Goal: Information Seeking & Learning: Check status

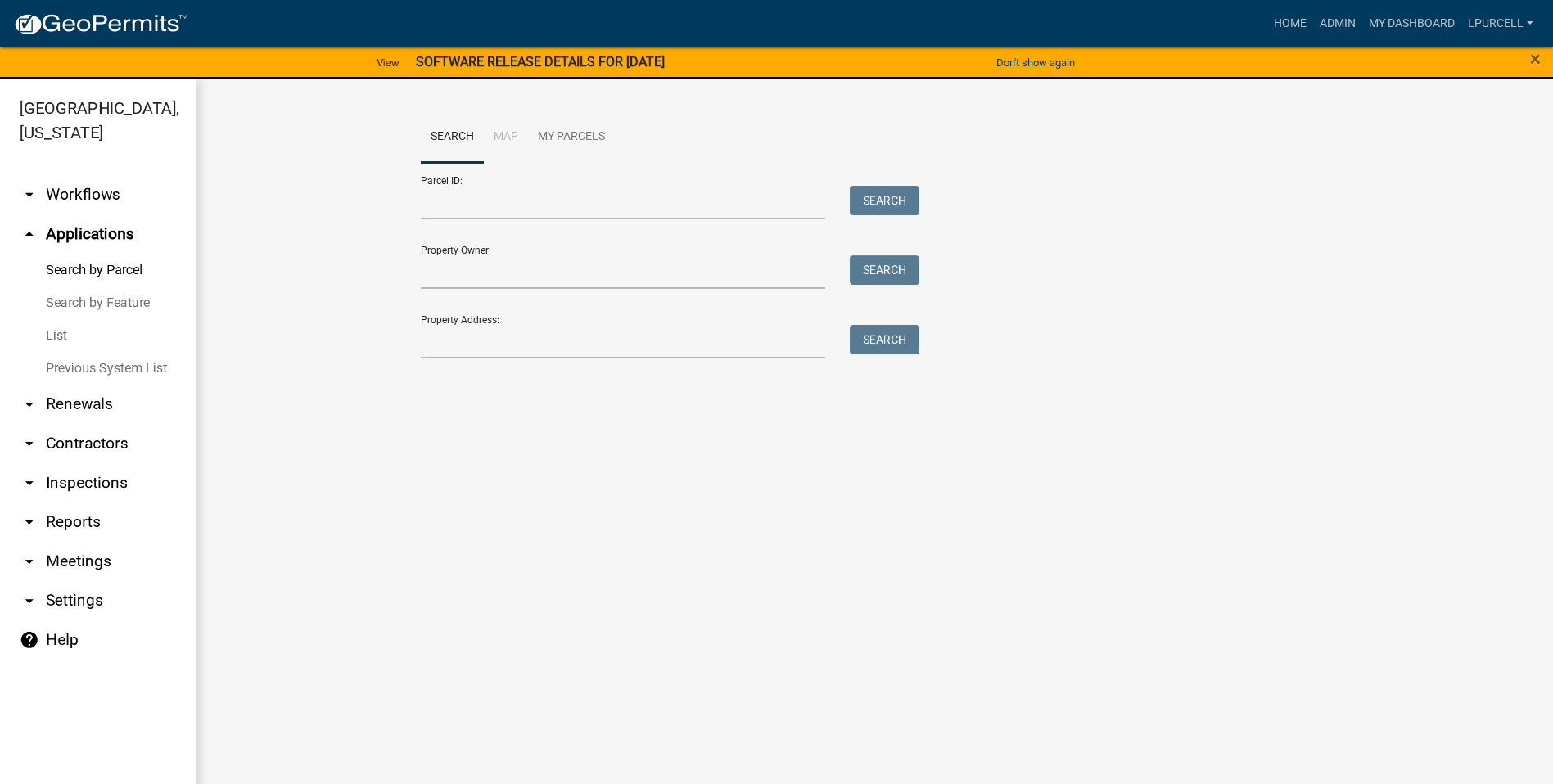
click at [76, 272] on link "arrow_drop_down Reports" at bounding box center [98, 521] width 197 height 39
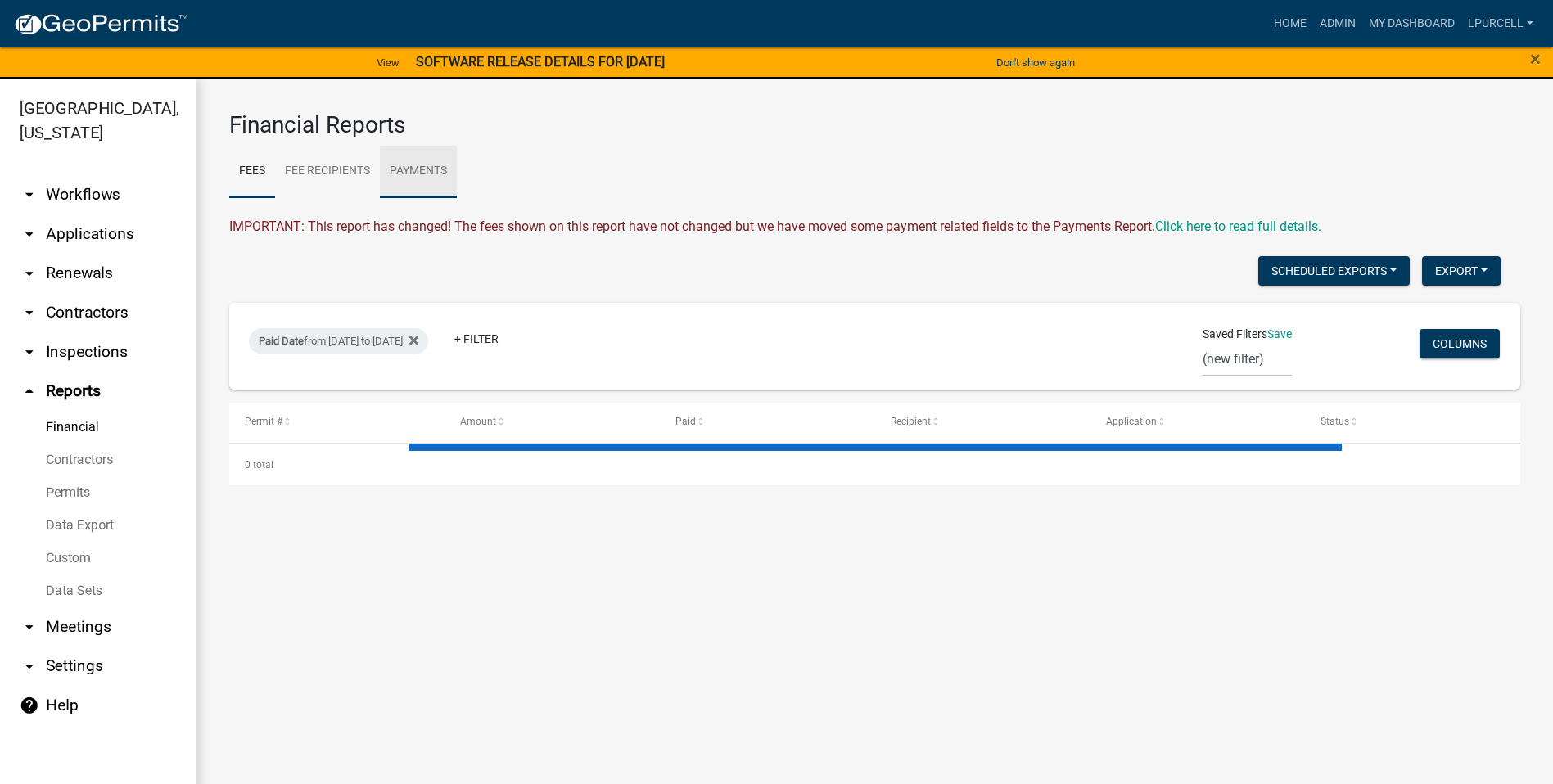
click at [418, 168] on link "Payments" at bounding box center [418, 172] width 77 height 52
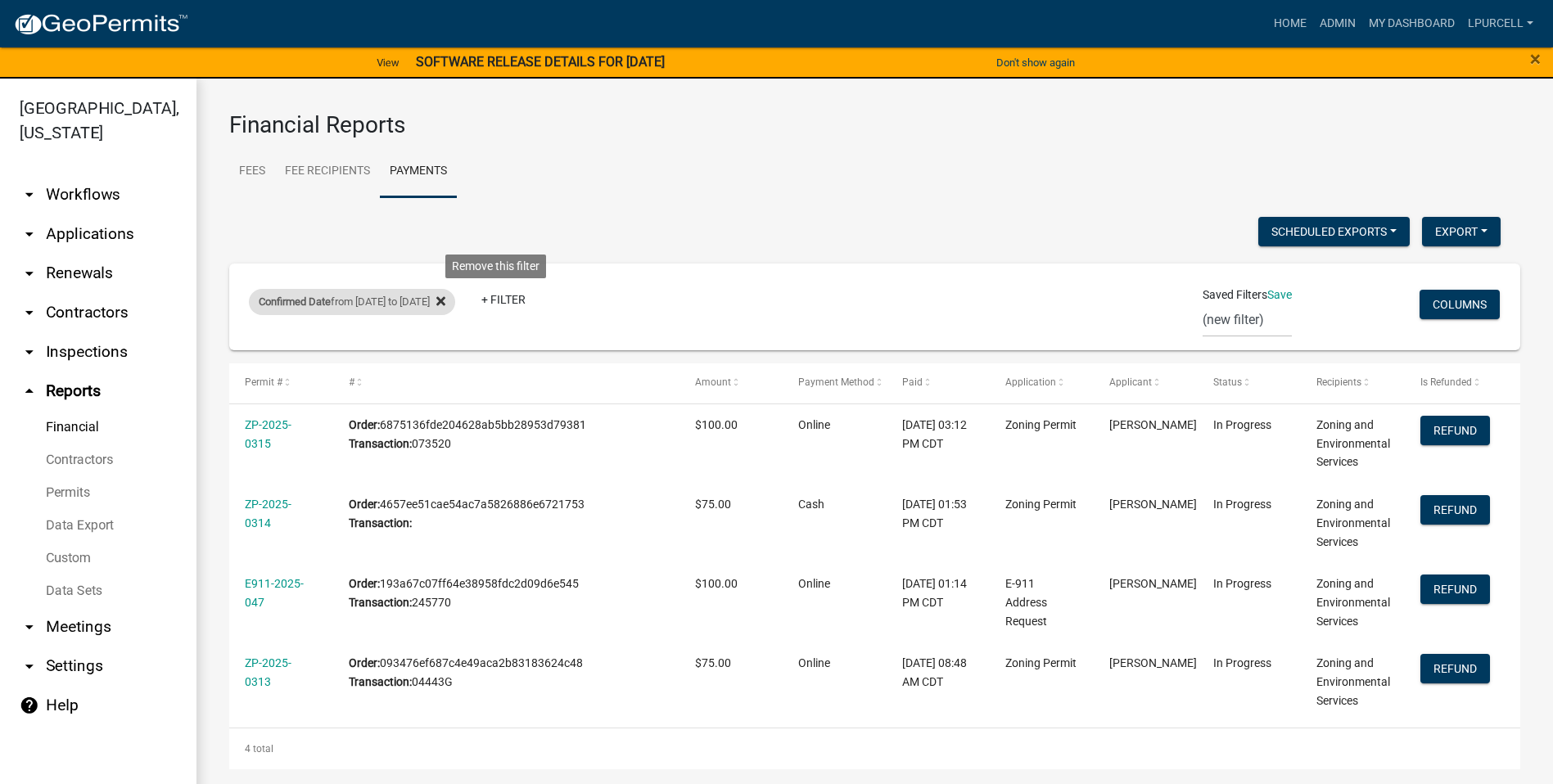
click at [445, 272] on icon at bounding box center [441, 300] width 9 height 9
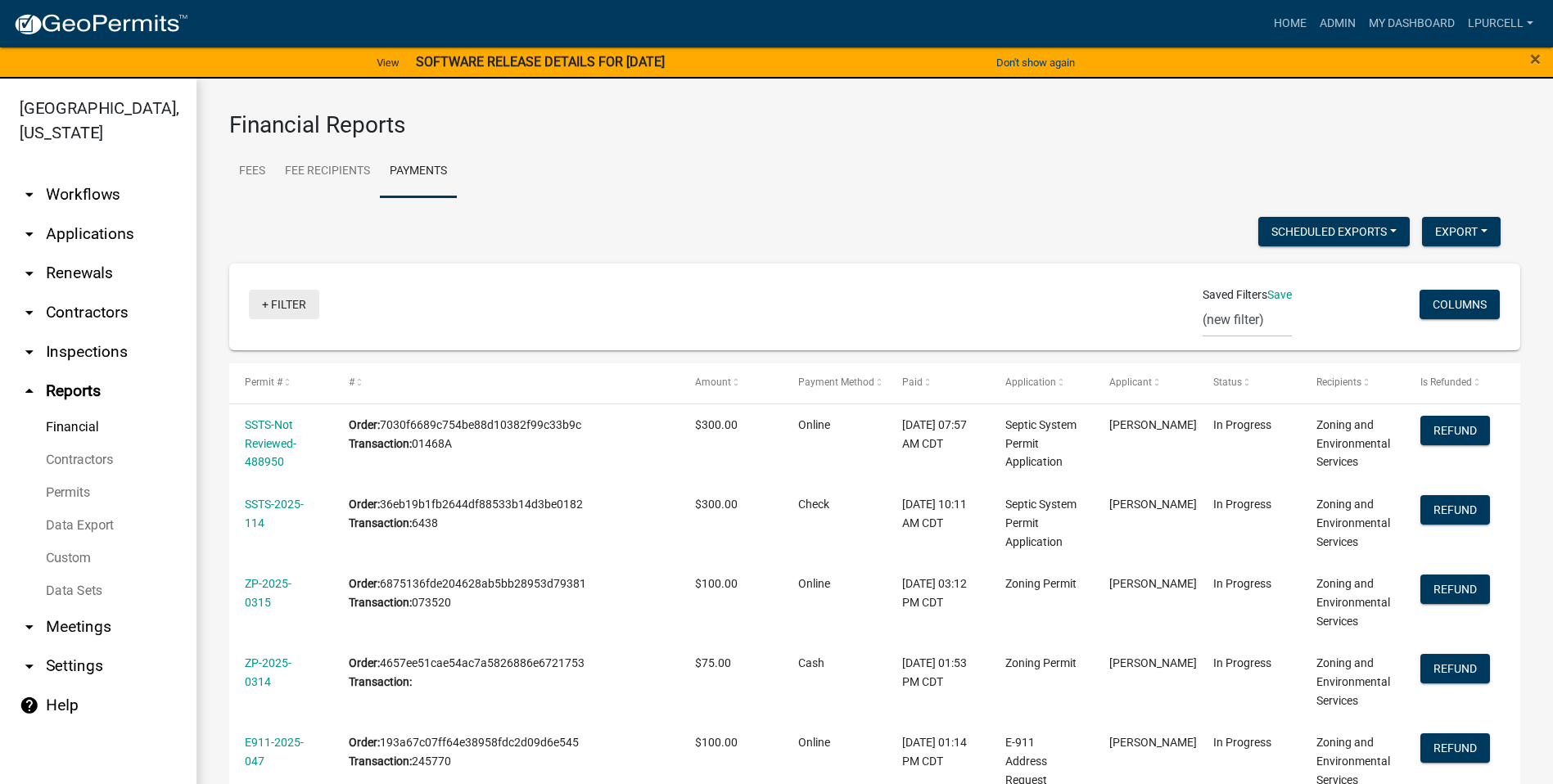
click at [285, 272] on link "+ Filter" at bounding box center [284, 305] width 71 height 30
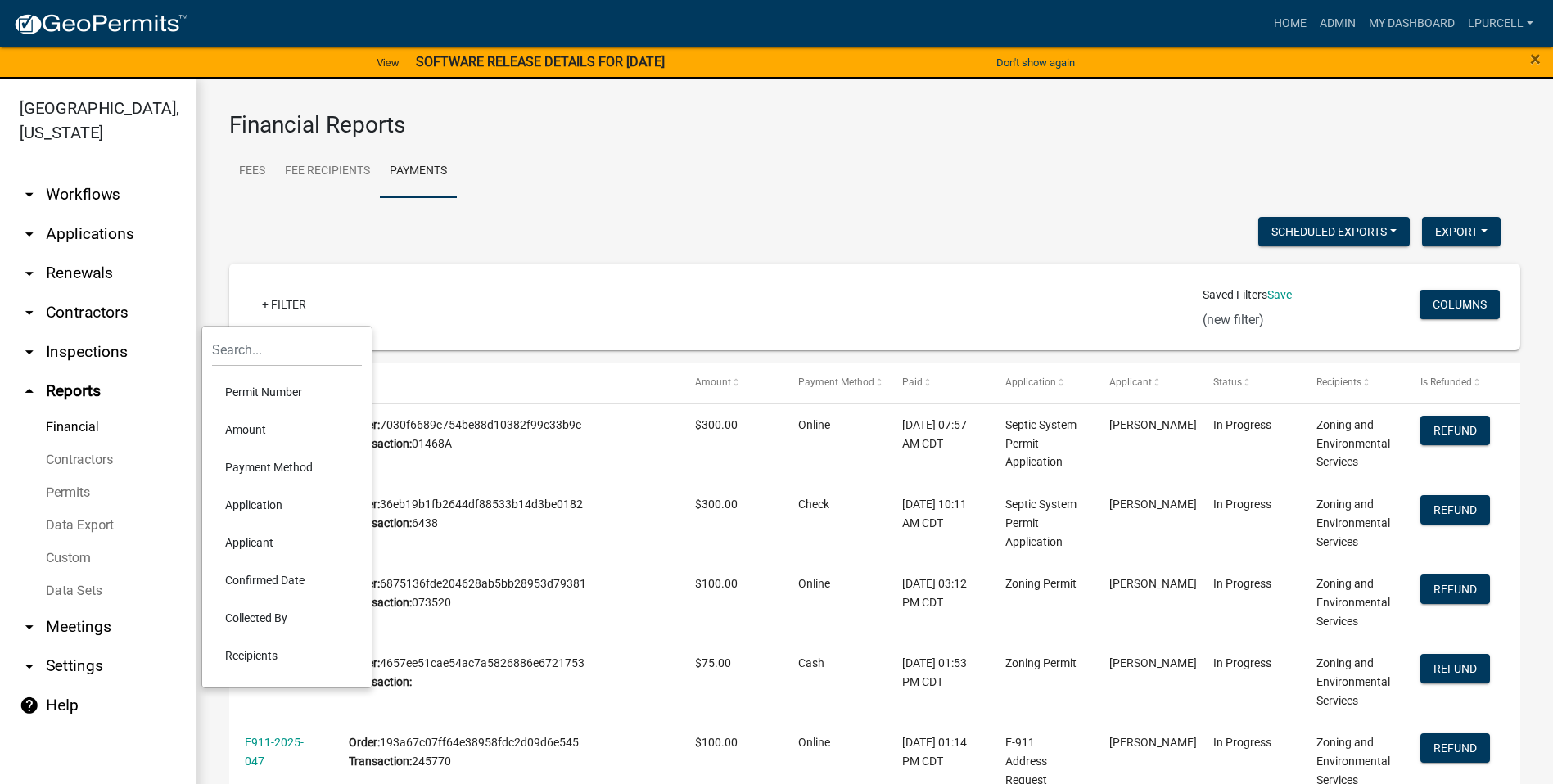
click at [267, 272] on li "Confirmed Date" at bounding box center [287, 580] width 150 height 38
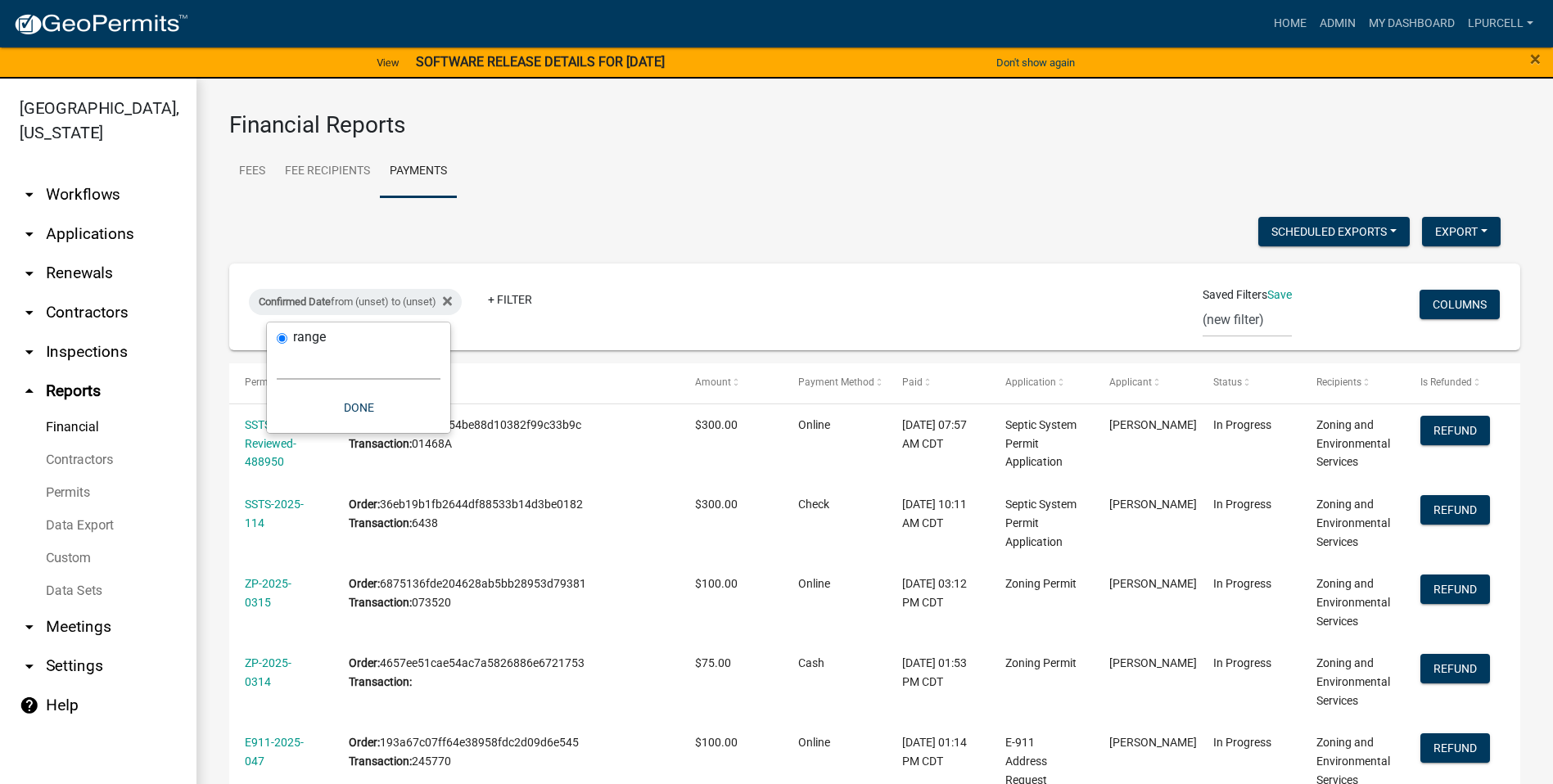
click at [311, 272] on select "[DATE] [DATE] Current Week Previous Week Current Month Last Month Current Calen…" at bounding box center [358, 362] width 163 height 33
select select "custom"
click at [277, 272] on select "[DATE] [DATE] Current Week Previous Week Current Month Last Month Current Calen…" at bounding box center [358, 362] width 163 height 33
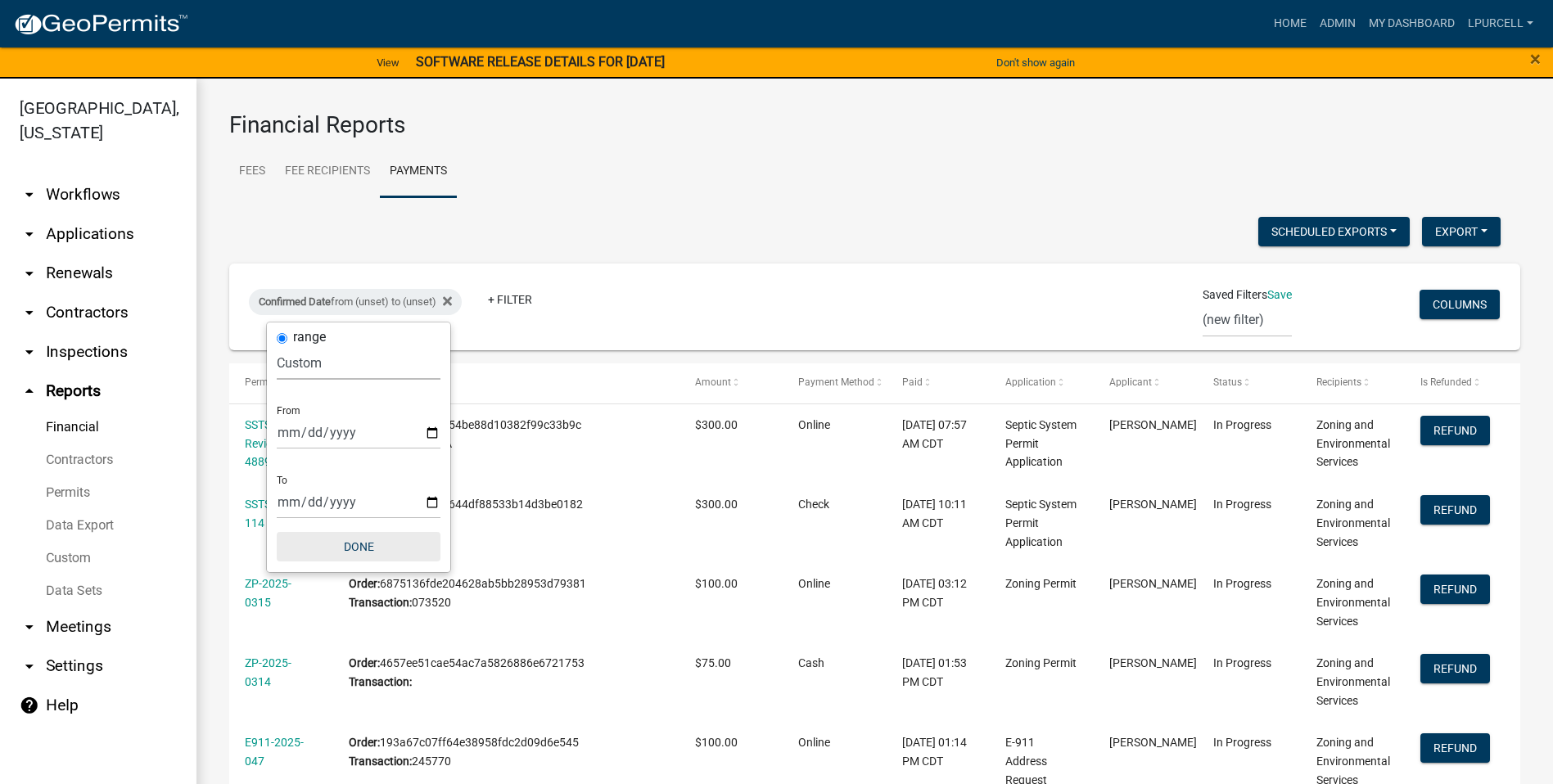
click at [358, 272] on button "Done" at bounding box center [358, 547] width 163 height 30
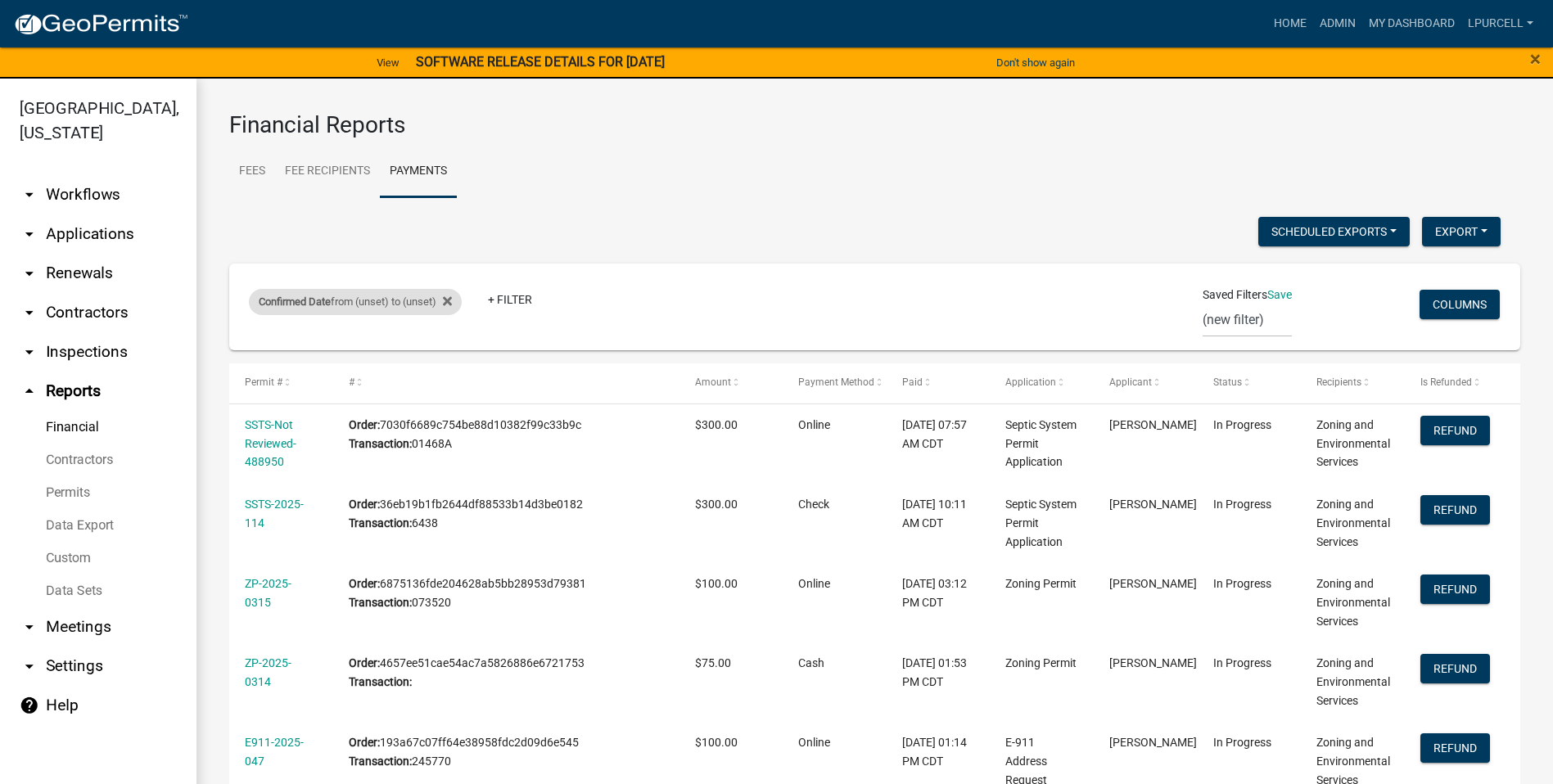
click at [379, 272] on div "Confirmed Date from (unset) to (unset)" at bounding box center [355, 302] width 213 height 26
select select "custom"
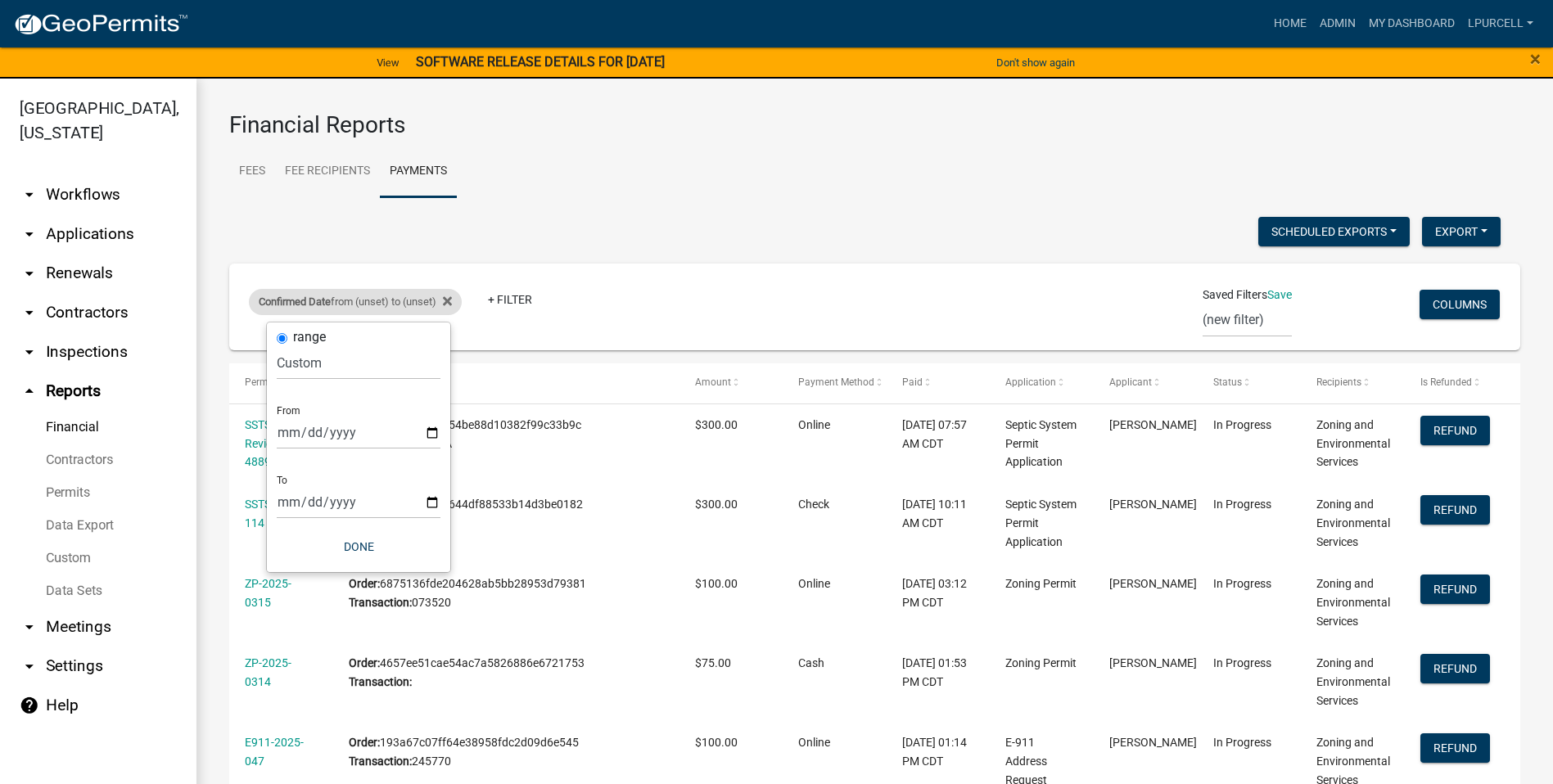
click at [461, 272] on div "Confirmed Date from (unset) to (unset)" at bounding box center [355, 302] width 213 height 26
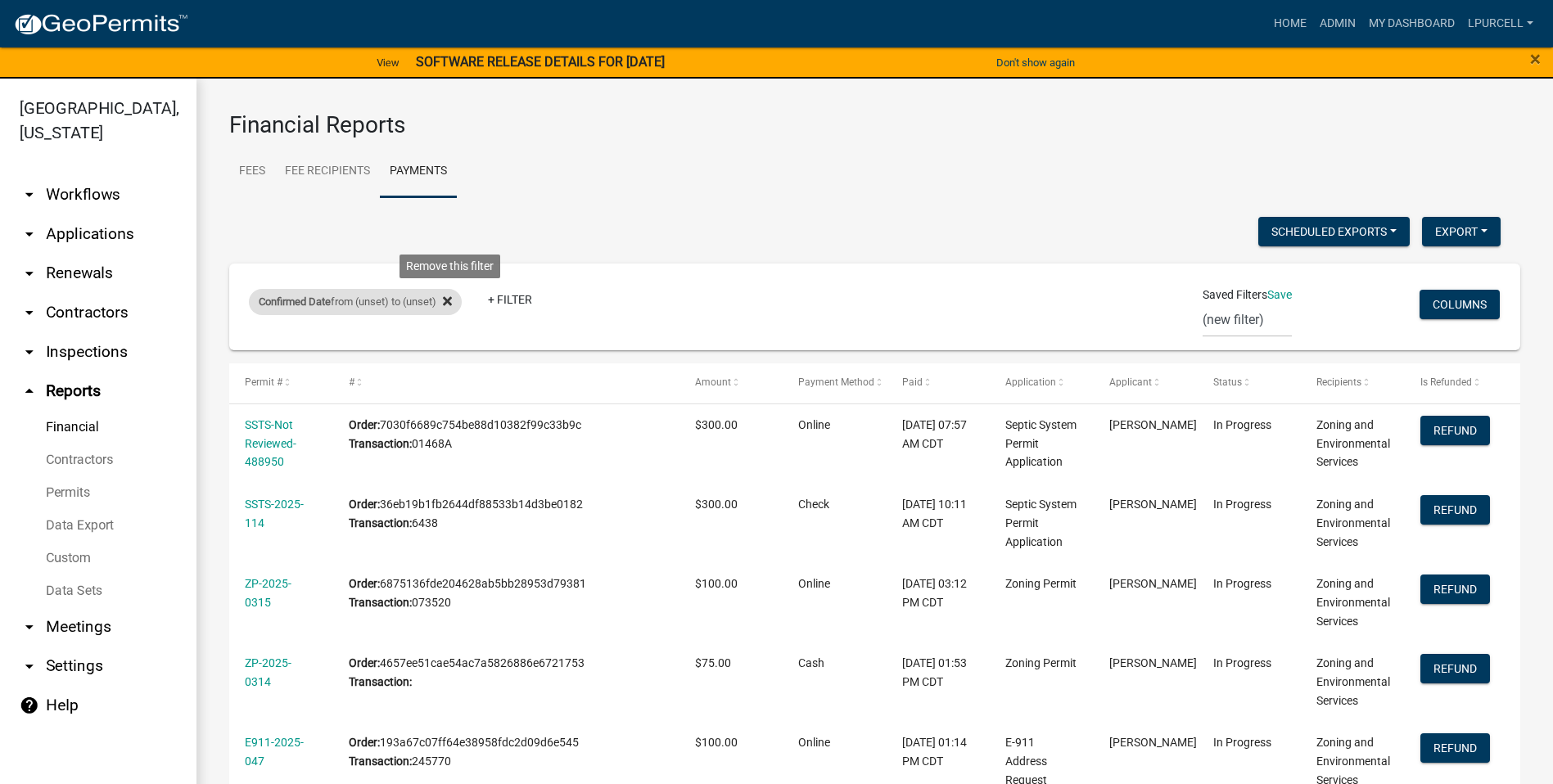
click at [450, 272] on icon at bounding box center [447, 300] width 9 height 13
click at [292, 272] on link "+ Filter" at bounding box center [284, 305] width 71 height 30
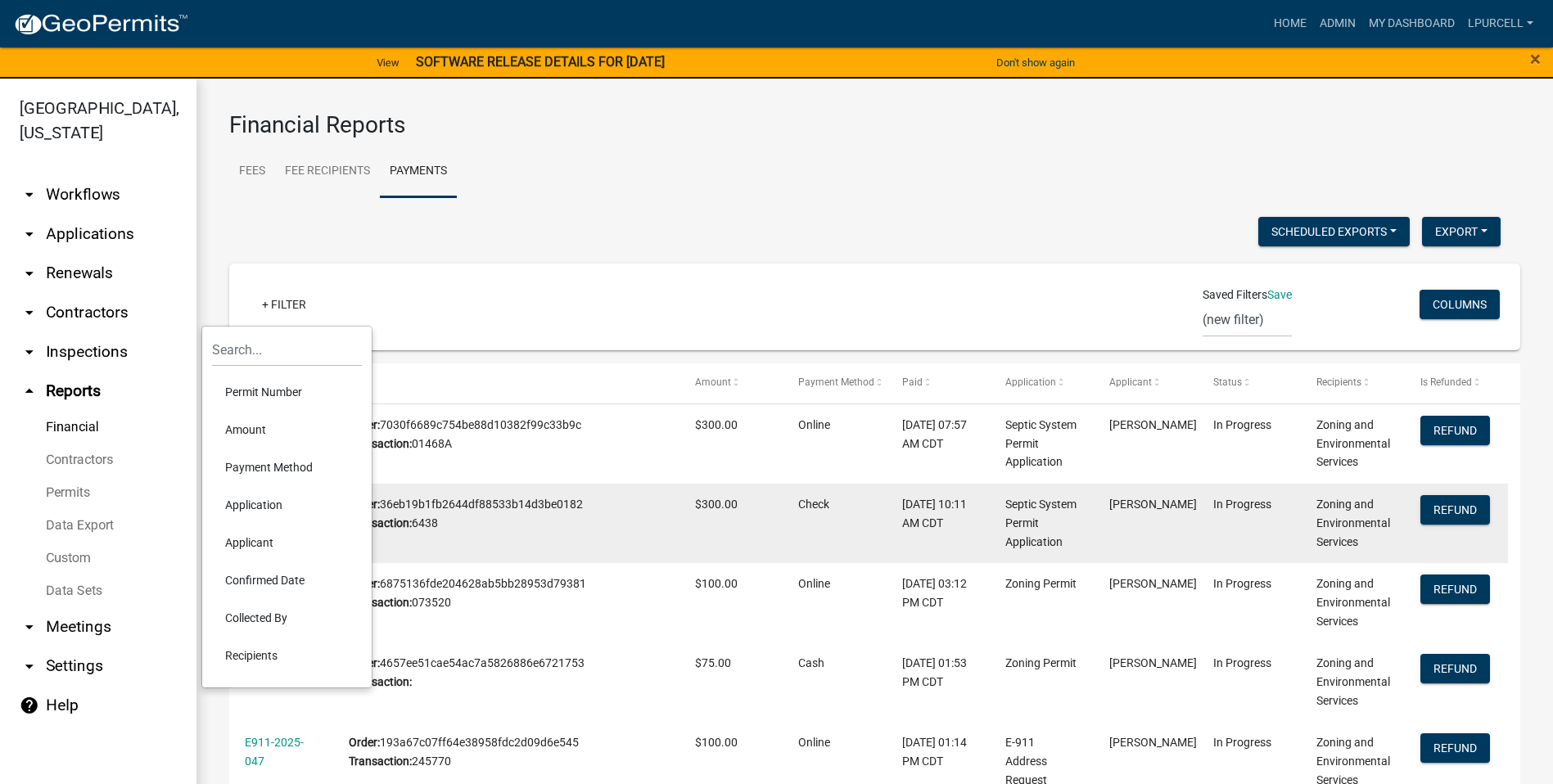
drag, startPoint x: 275, startPoint y: 549, endPoint x: 277, endPoint y: 558, distance: 9.2
click at [277, 272] on li "Applicant" at bounding box center [287, 542] width 150 height 38
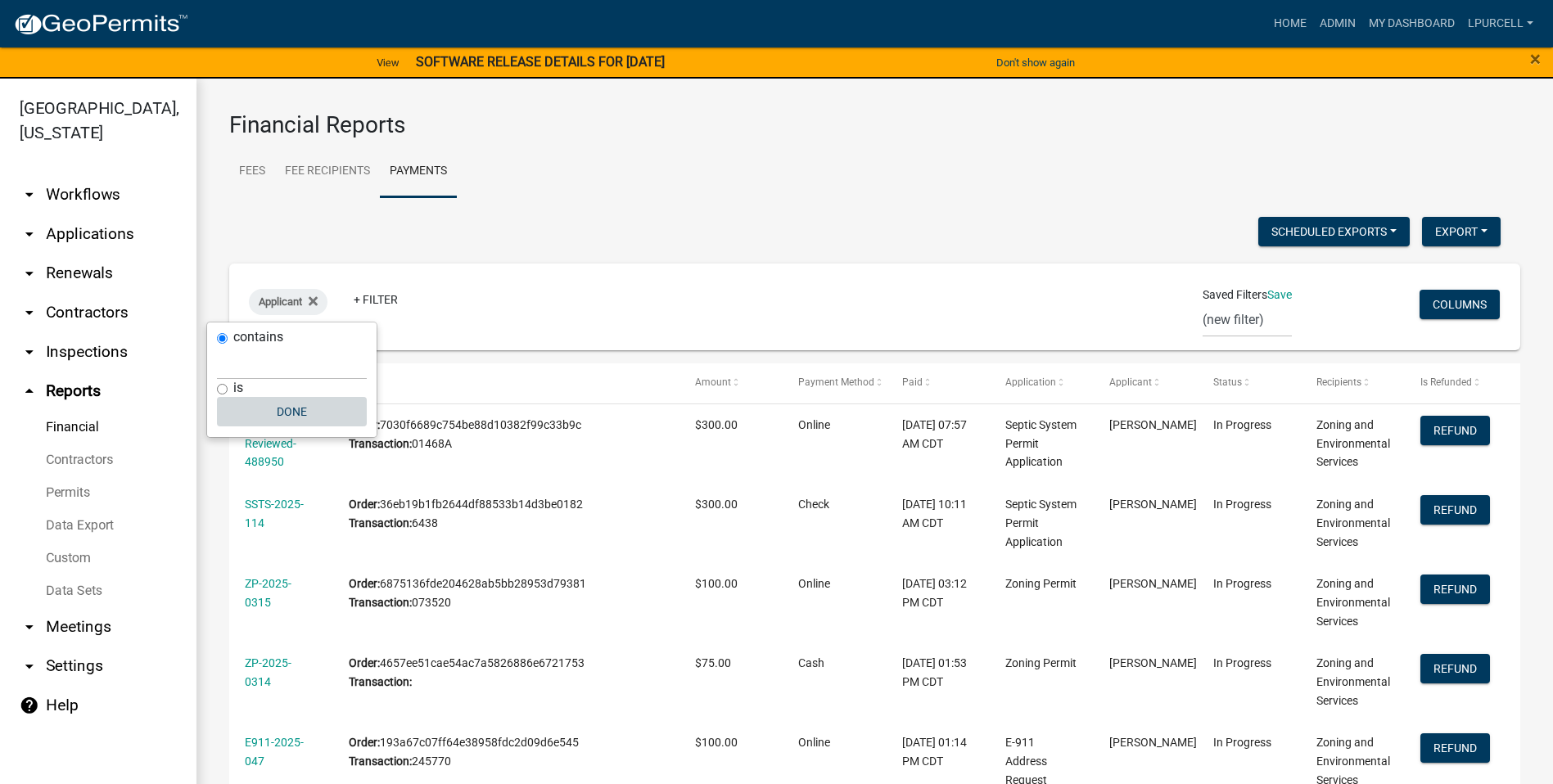
drag, startPoint x: 283, startPoint y: 404, endPoint x: 299, endPoint y: 394, distance: 18.9
click at [286, 272] on button "Done" at bounding box center [292, 412] width 150 height 30
click at [314, 272] on icon at bounding box center [313, 300] width 9 height 13
click at [288, 272] on link "+ Filter" at bounding box center [284, 305] width 71 height 30
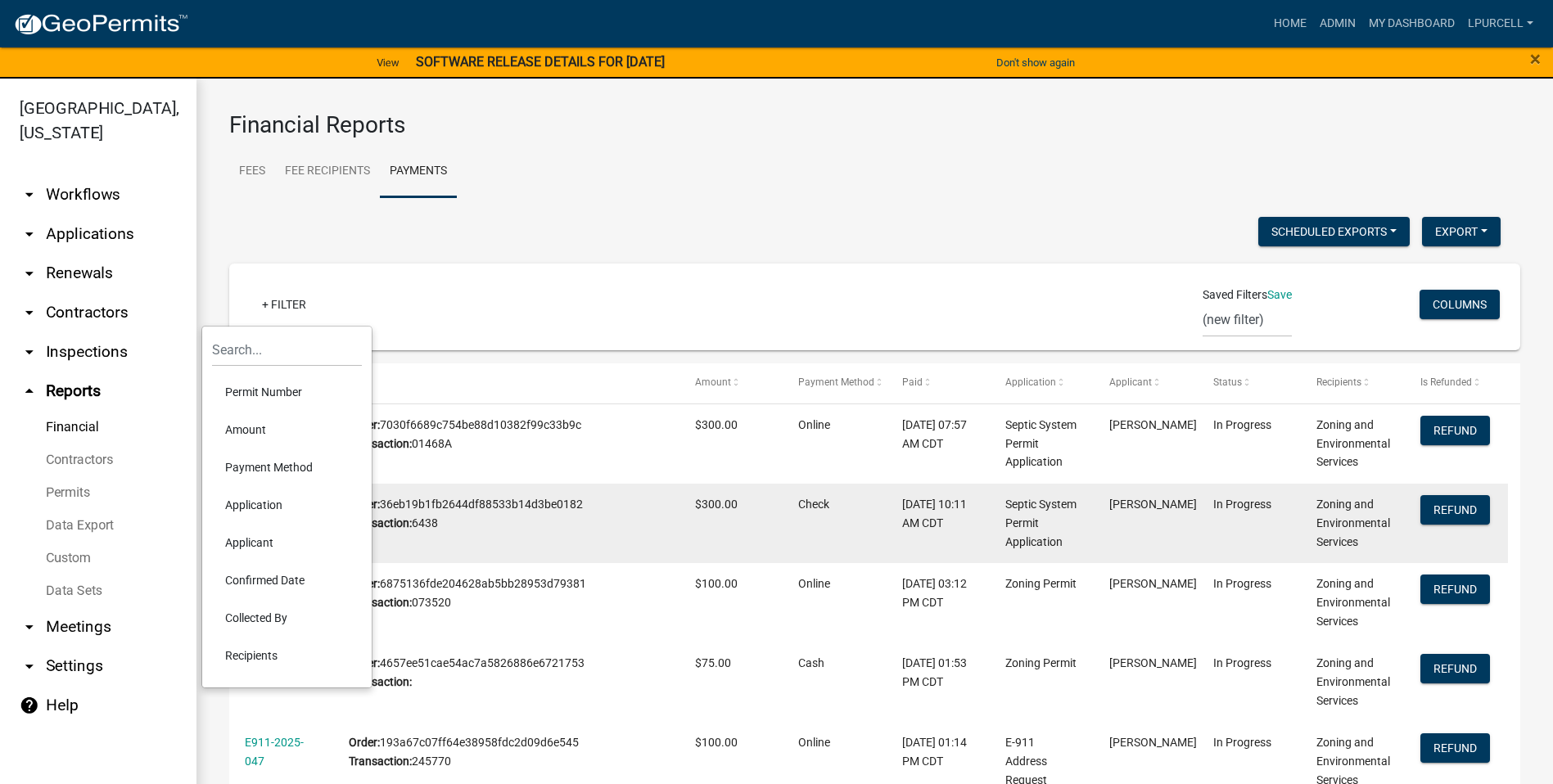
drag, startPoint x: 277, startPoint y: 577, endPoint x: 277, endPoint y: 559, distance: 18.0
click at [277, 272] on li "Confirmed Date" at bounding box center [287, 580] width 150 height 38
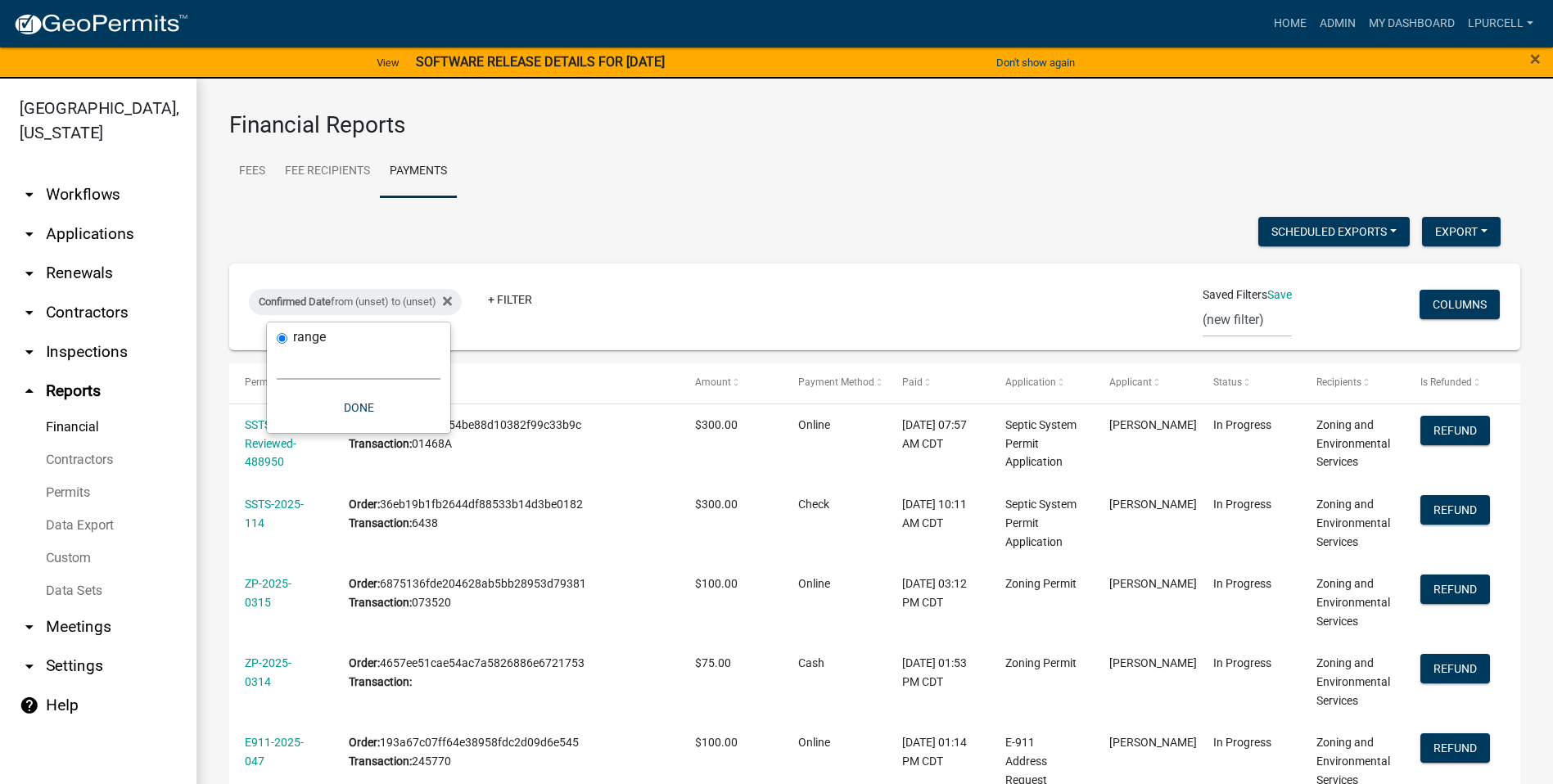
click at [342, 272] on select "[DATE] [DATE] Current Week Previous Week Current Month Last Month Current Calen…" at bounding box center [358, 362] width 163 height 33
select select "previous_1_day"
click at [277, 272] on select "[DATE] [DATE] Current Week Previous Week Current Month Last Month Current Calen…" at bounding box center [358, 362] width 163 height 33
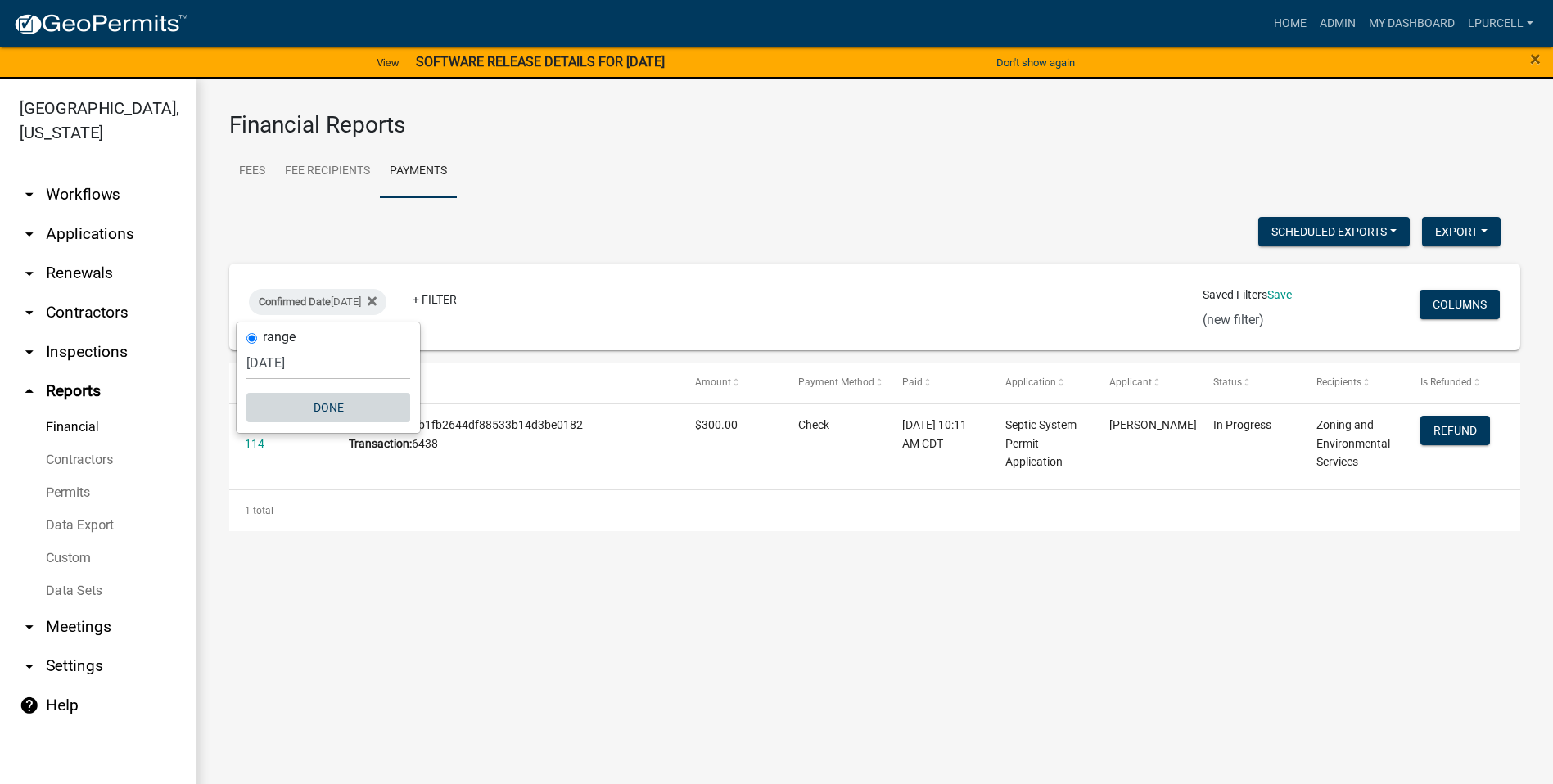
click at [328, 272] on button "Done" at bounding box center [328, 408] width 163 height 30
